Goal: Transaction & Acquisition: Purchase product/service

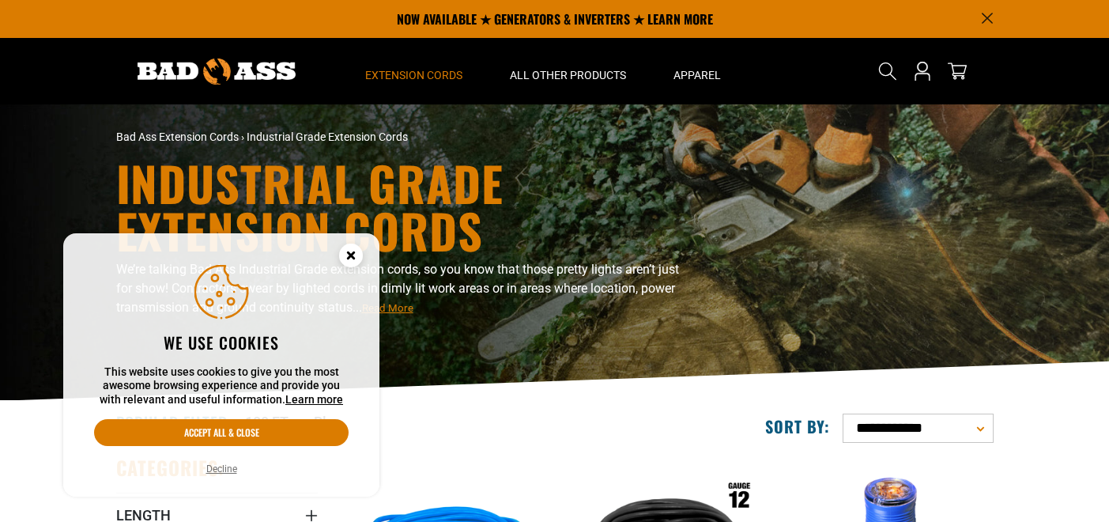
click at [346, 258] on circle "Cookie Consent" at bounding box center [351, 256] width 24 height 24
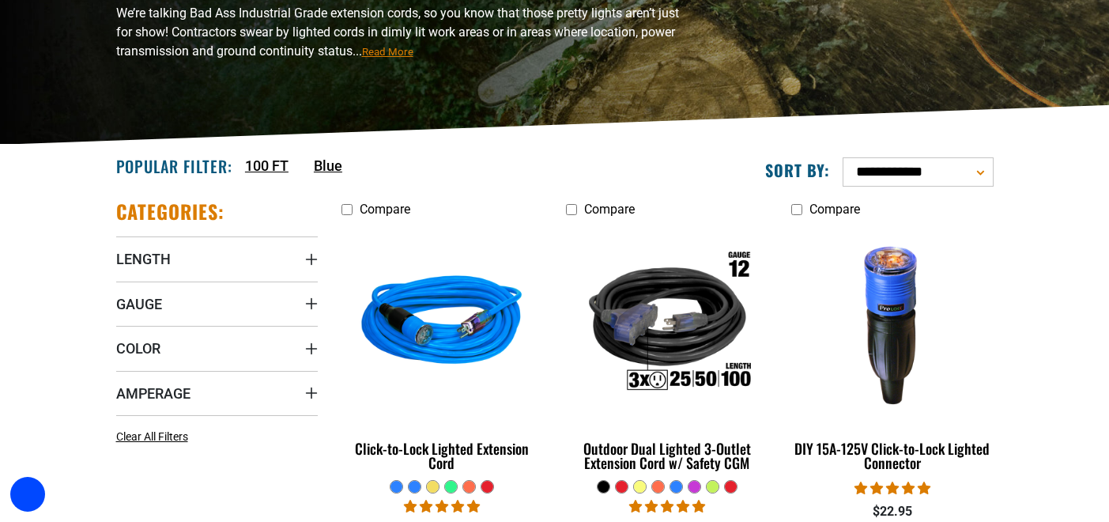
scroll to position [266, 0]
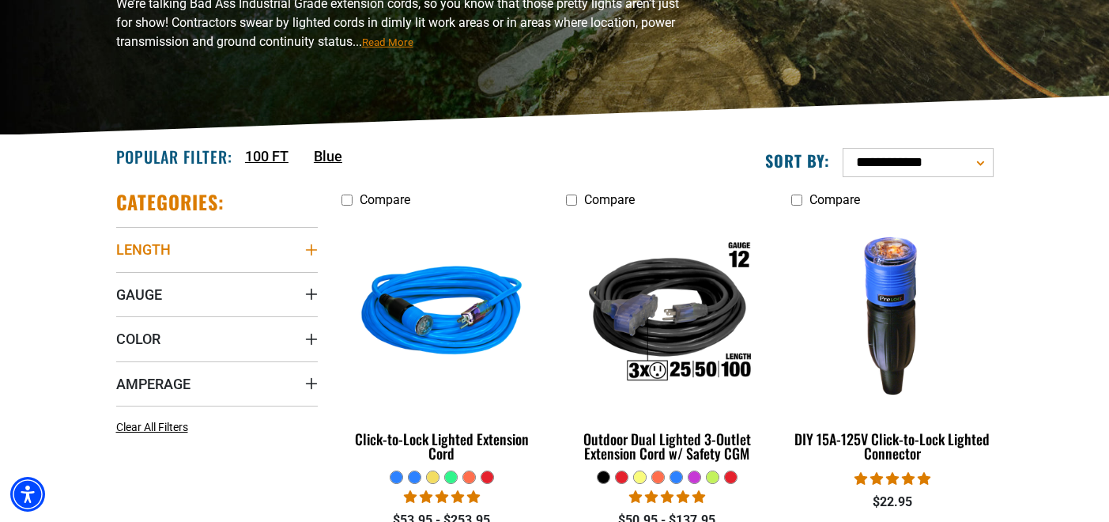
click at [144, 247] on span "Length" at bounding box center [143, 249] width 55 height 18
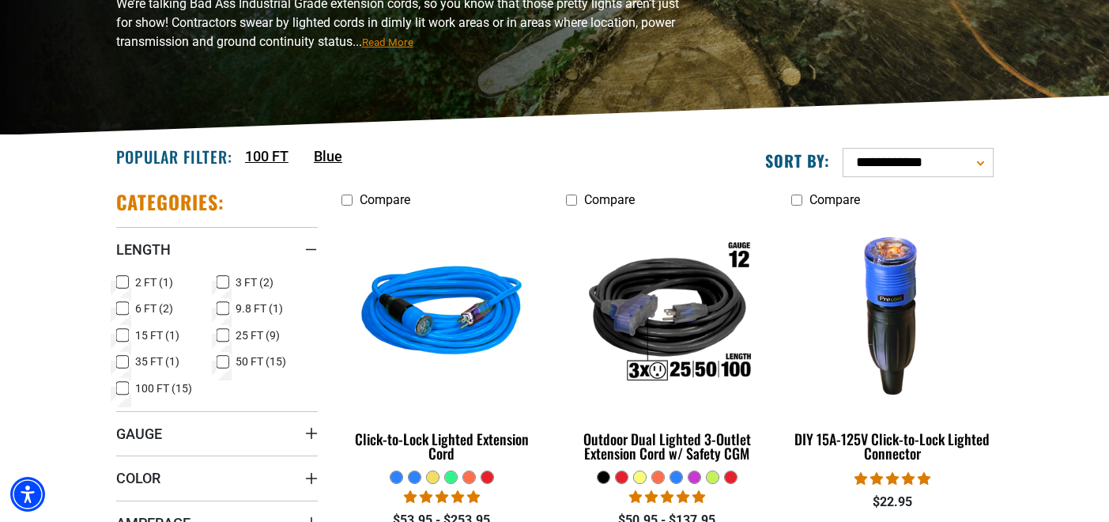
click at [123, 390] on icon at bounding box center [122, 388] width 13 height 21
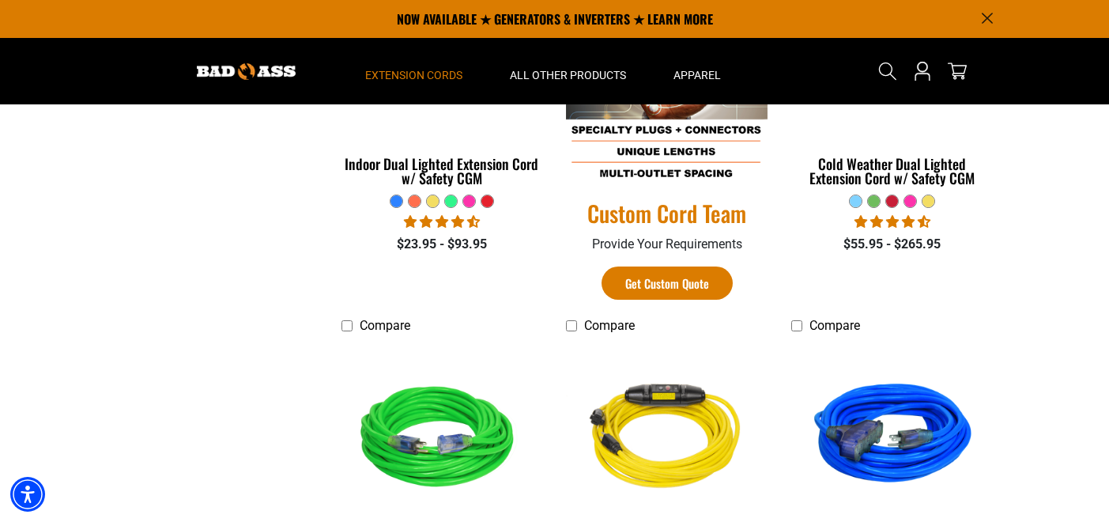
scroll to position [897, 0]
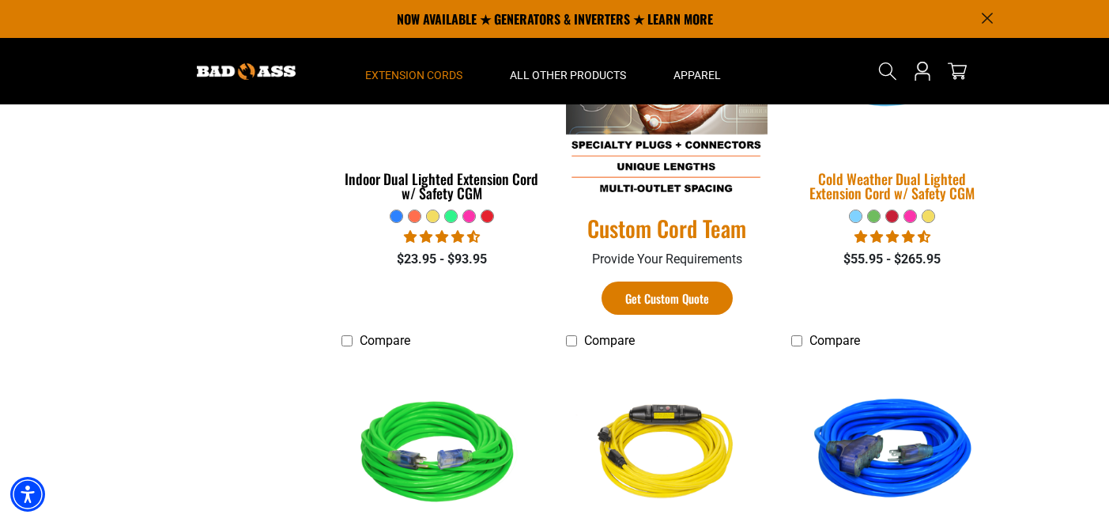
click at [942, 186] on div "Cold Weather Dual Lighted Extension Cord w/ Safety CGM" at bounding box center [892, 186] width 202 height 28
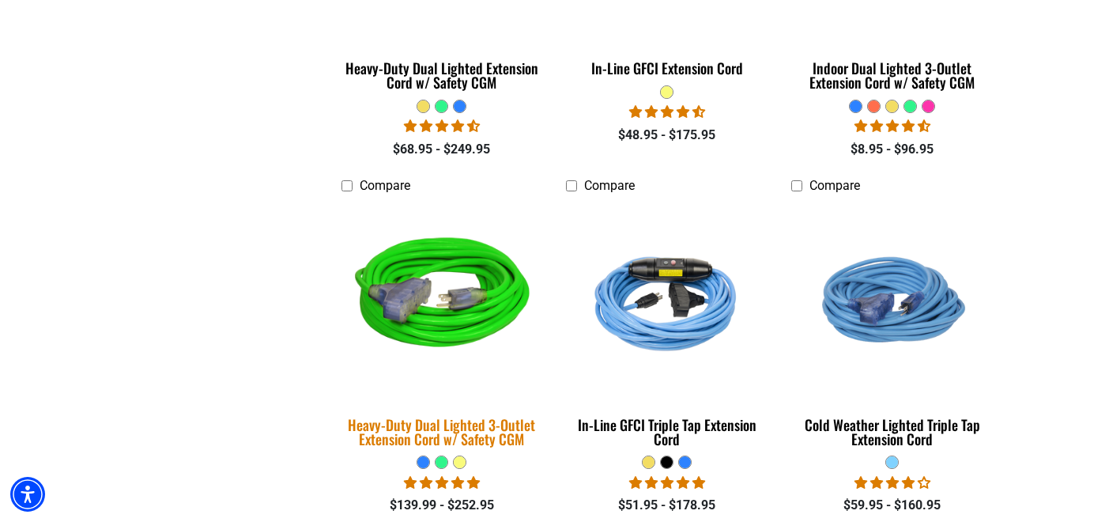
scroll to position [1410, 0]
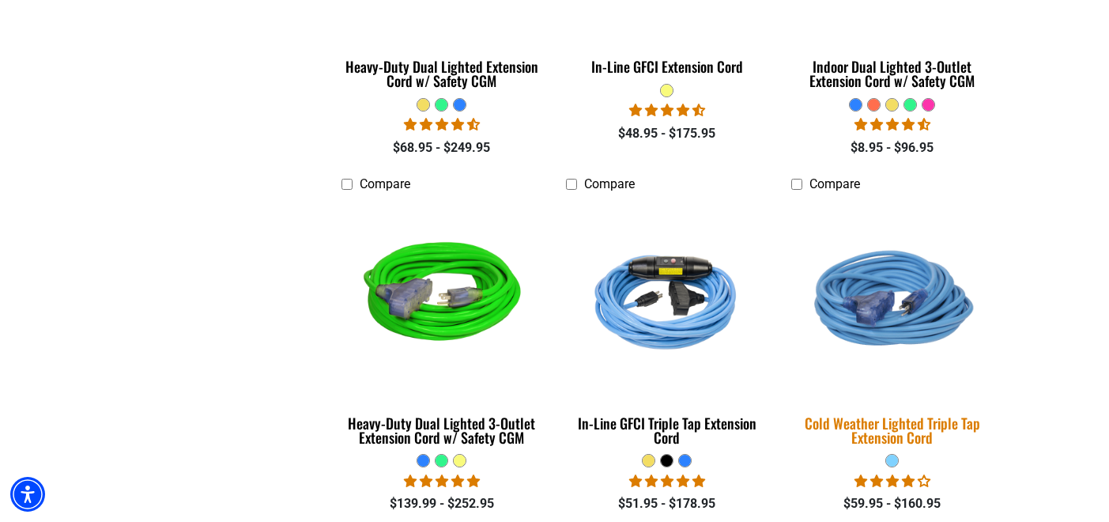
click at [907, 428] on div "Cold Weather Lighted Triple Tap Extension Cord" at bounding box center [892, 430] width 202 height 28
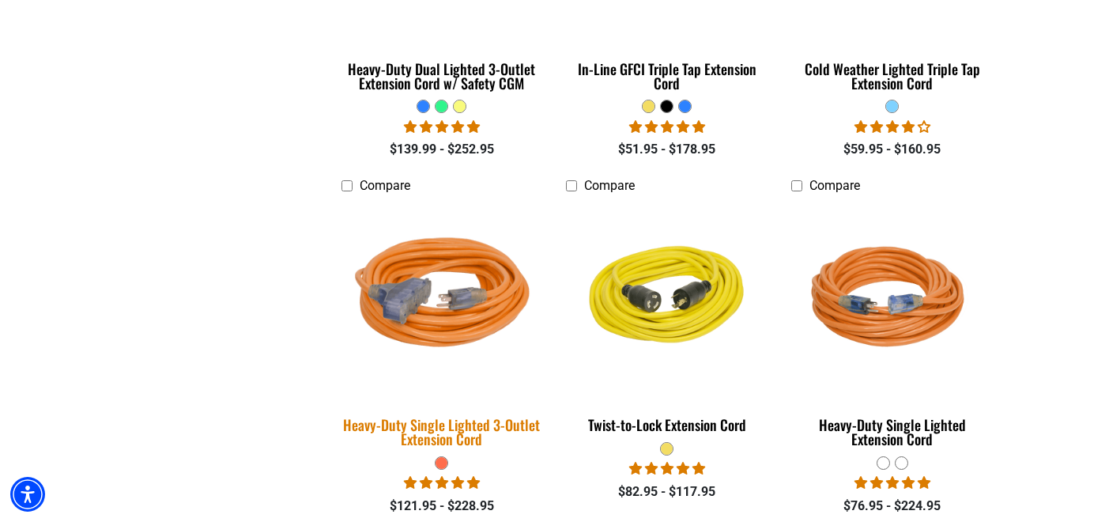
scroll to position [1767, 0]
